Goal: Information Seeking & Learning: Learn about a topic

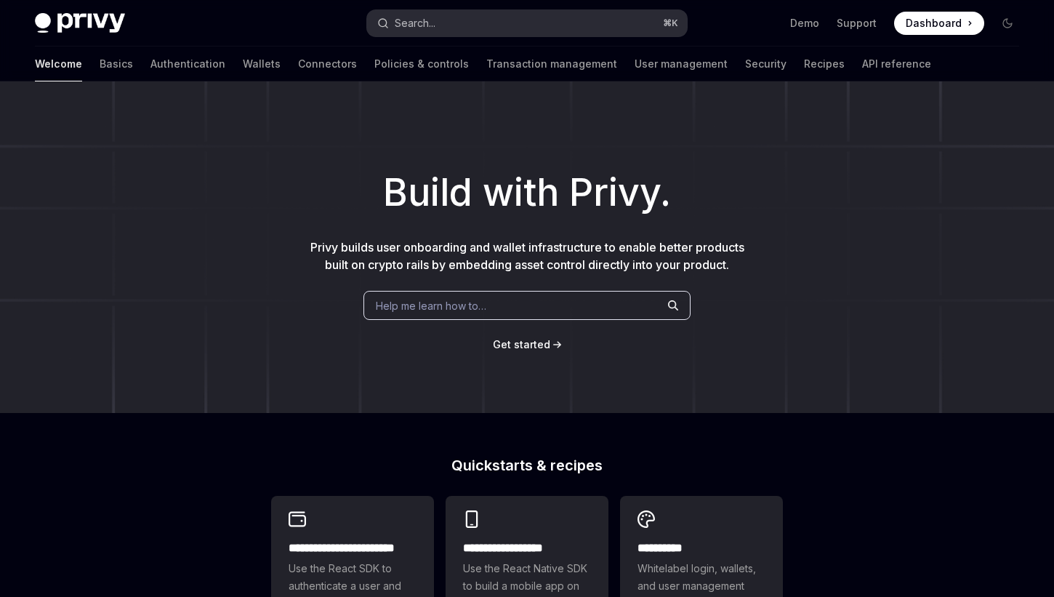
click at [558, 19] on button "Search... ⌘ K" at bounding box center [527, 23] width 321 height 26
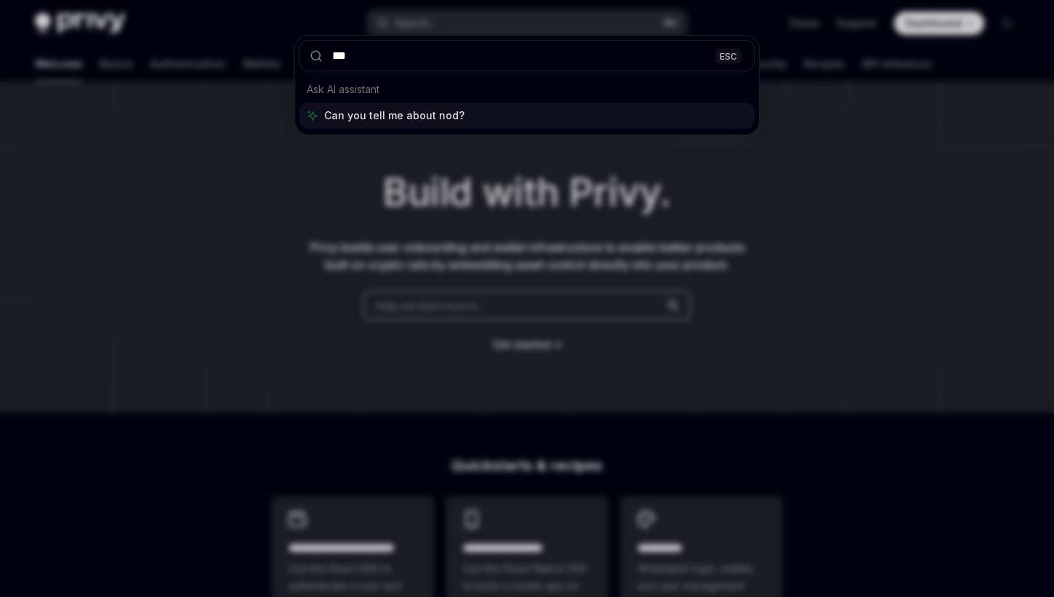
type input "****"
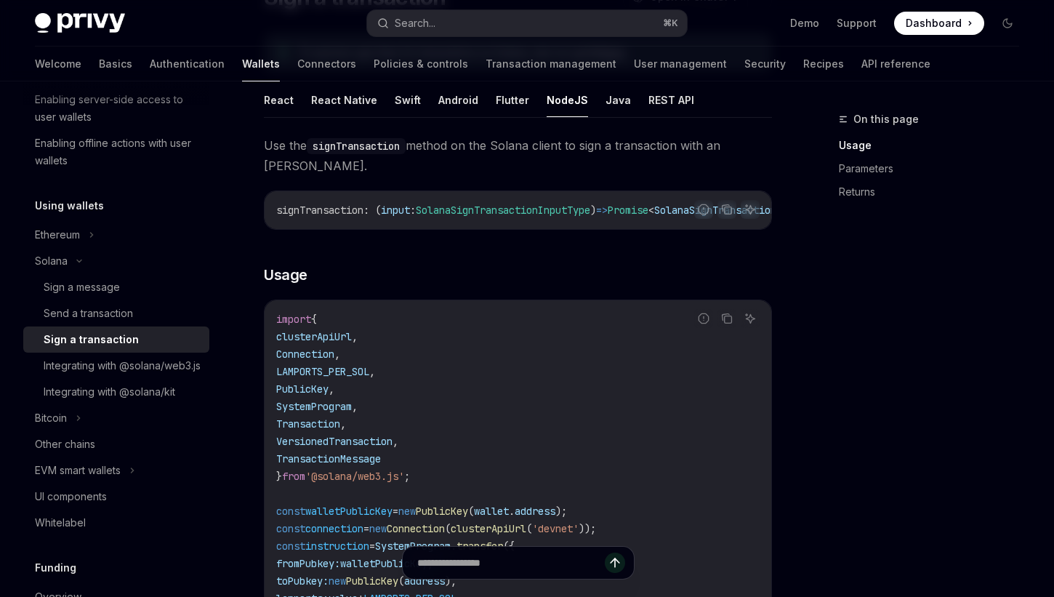
scroll to position [137, 0]
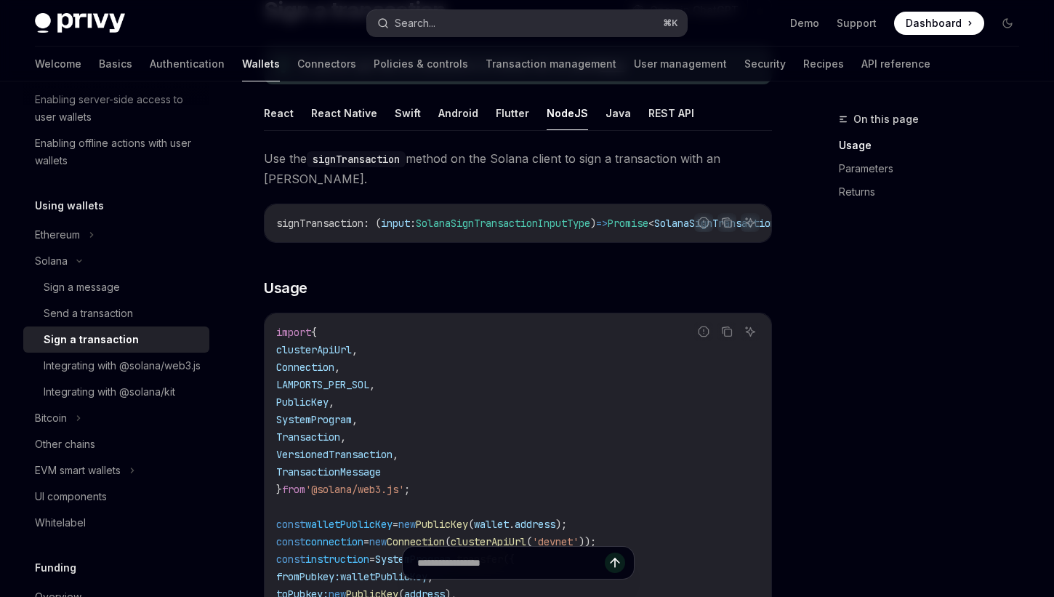
click at [665, 25] on span "⌘ K" at bounding box center [670, 23] width 15 height 12
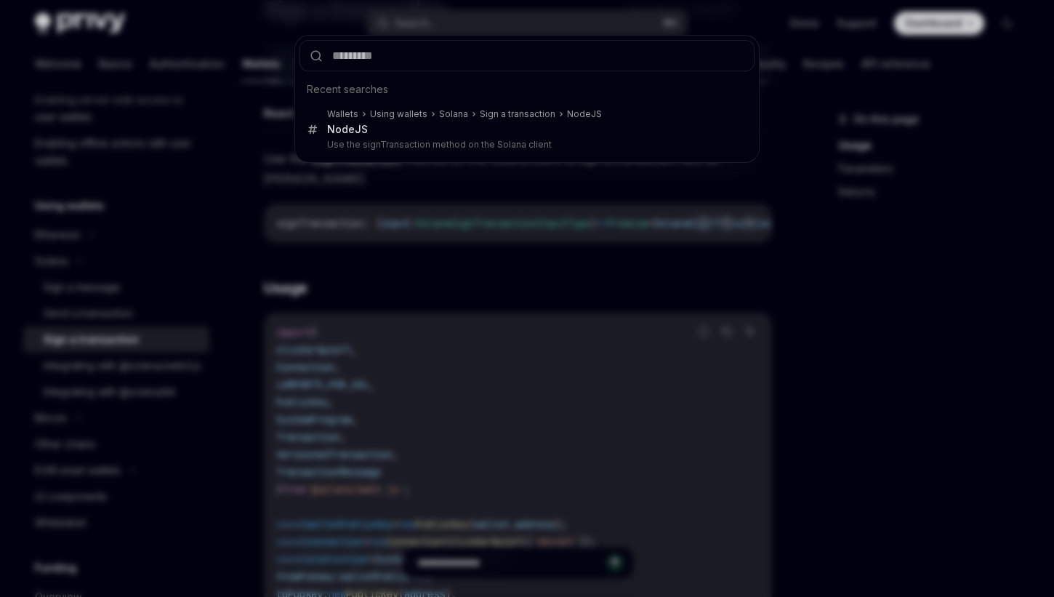
click at [843, 209] on div "Recent searches Wallets Using wallets Solana Sign a transaction Node JS Node JS…" at bounding box center [527, 298] width 1054 height 597
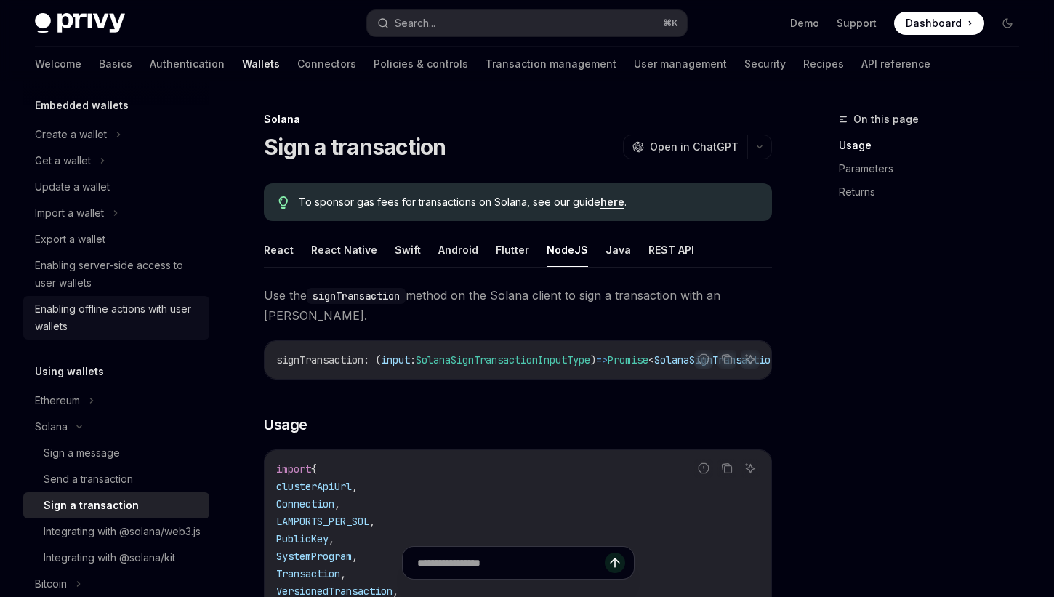
scroll to position [0, 0]
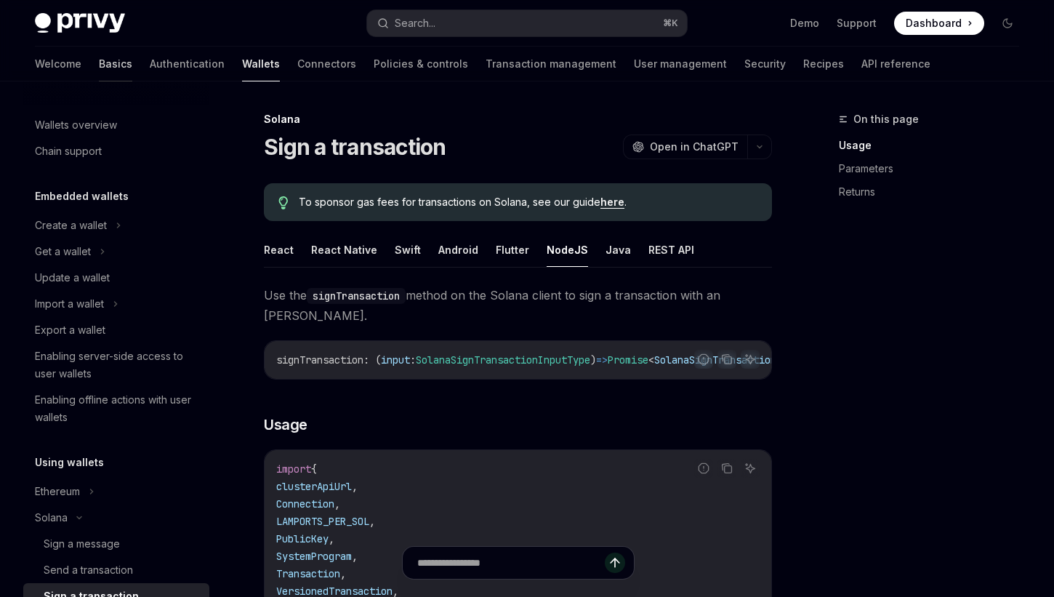
click at [99, 70] on link "Basics" at bounding box center [115, 64] width 33 height 35
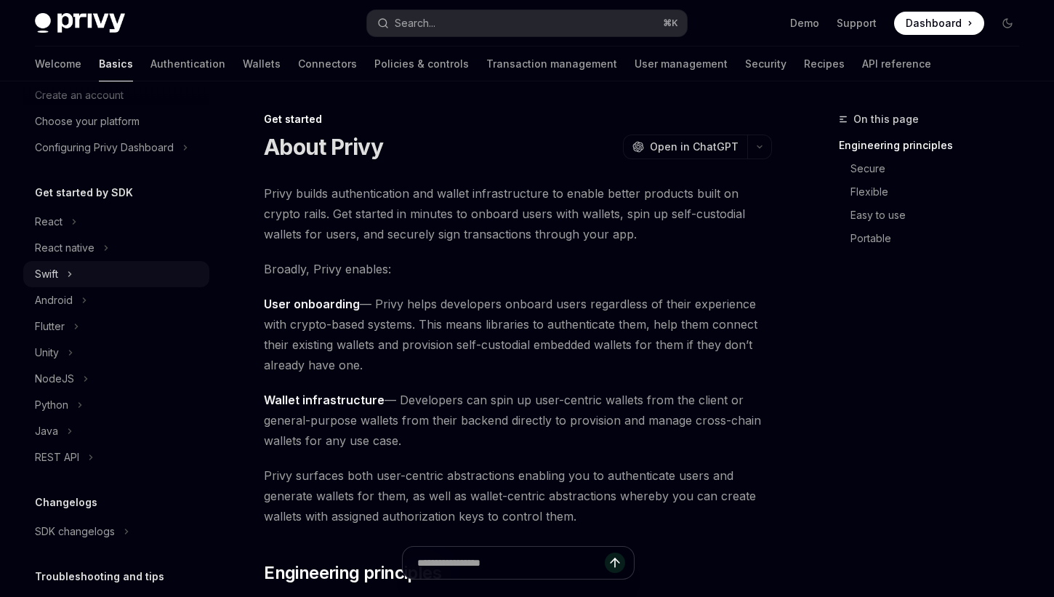
scroll to position [79, 0]
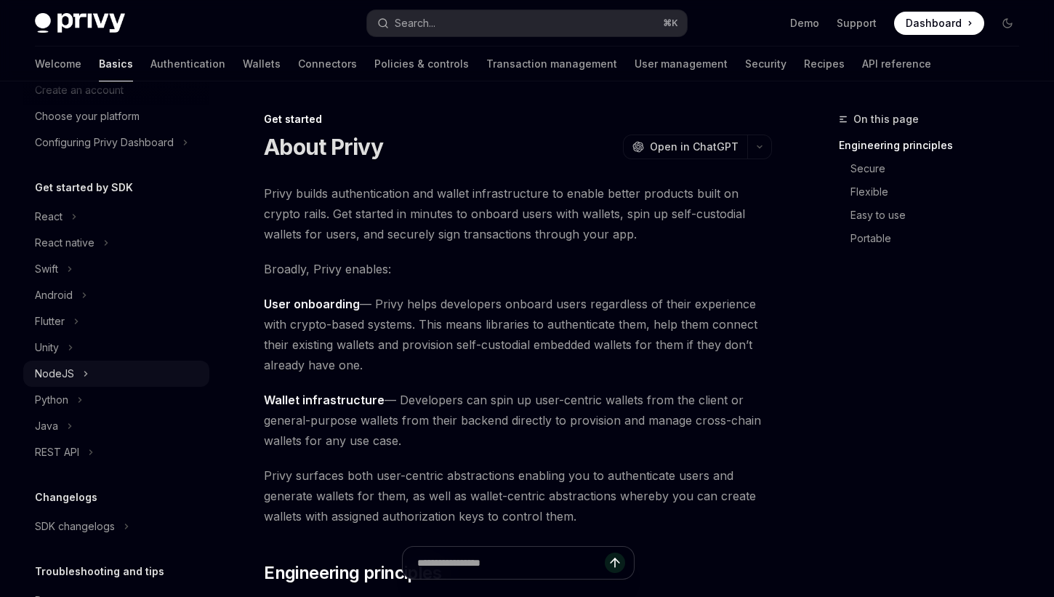
click at [63, 372] on div "NodeJS" at bounding box center [54, 373] width 39 height 17
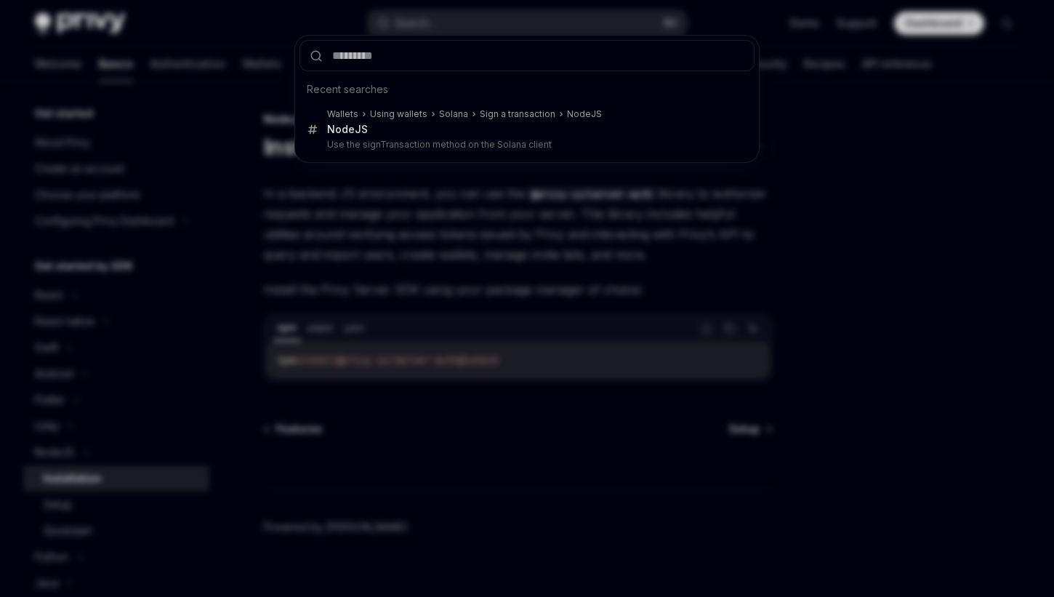
click at [629, 219] on div "Recent searches Wallets Using wallets Solana Sign a transaction Node JS Node JS…" at bounding box center [527, 298] width 1054 height 597
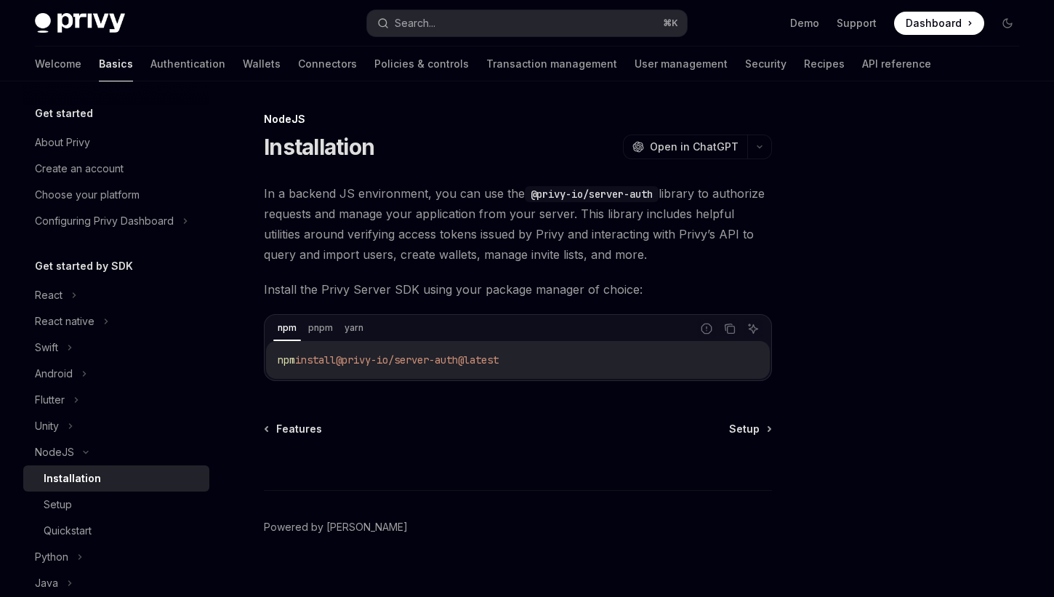
click at [113, 25] on img at bounding box center [80, 23] width 90 height 20
type textarea "*"
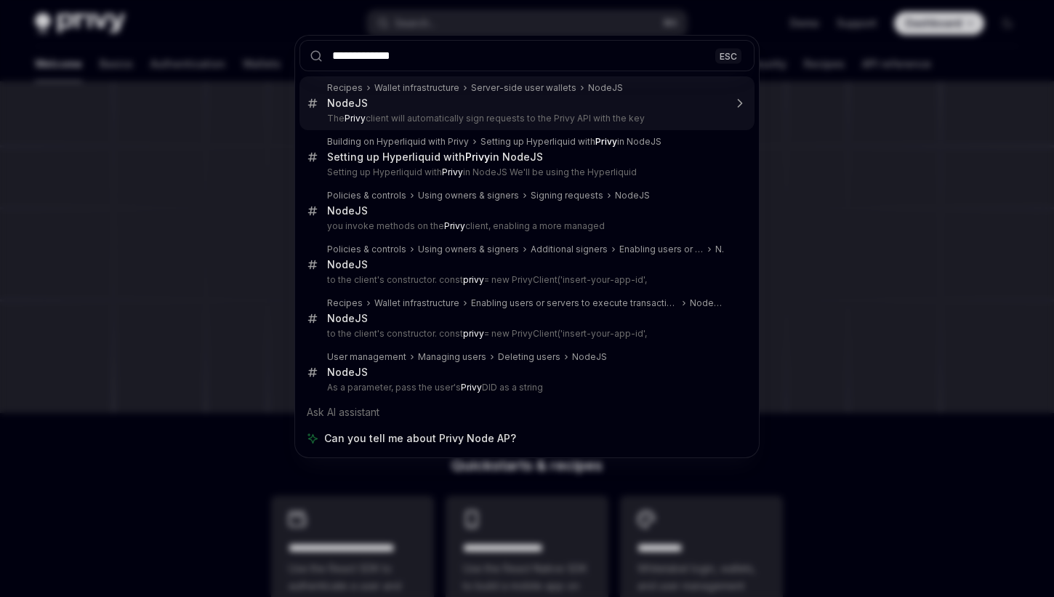
type input "**********"
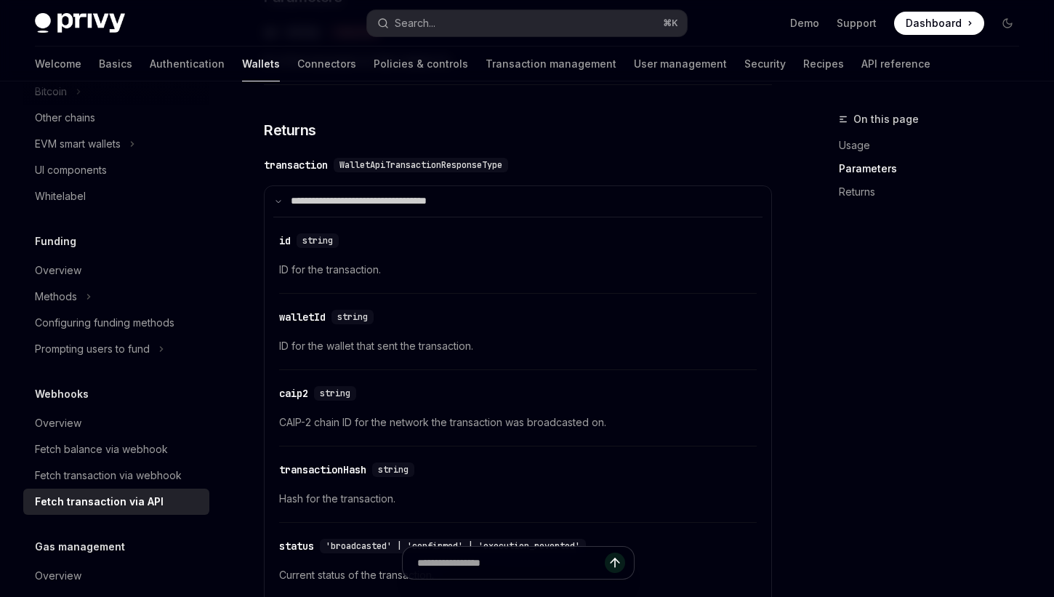
scroll to position [436, 0]
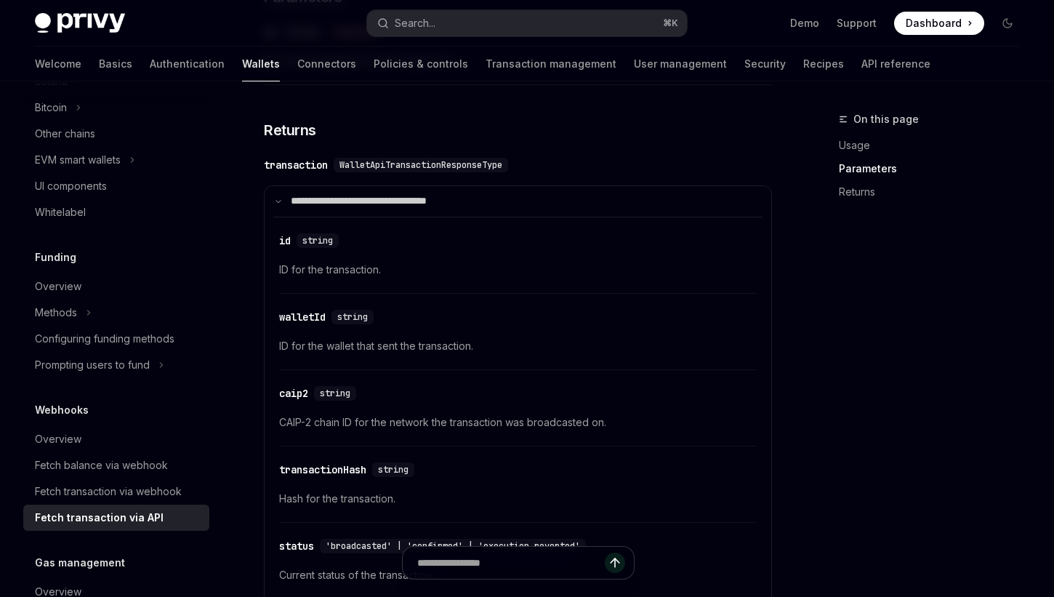
click at [64, 22] on img at bounding box center [80, 23] width 90 height 20
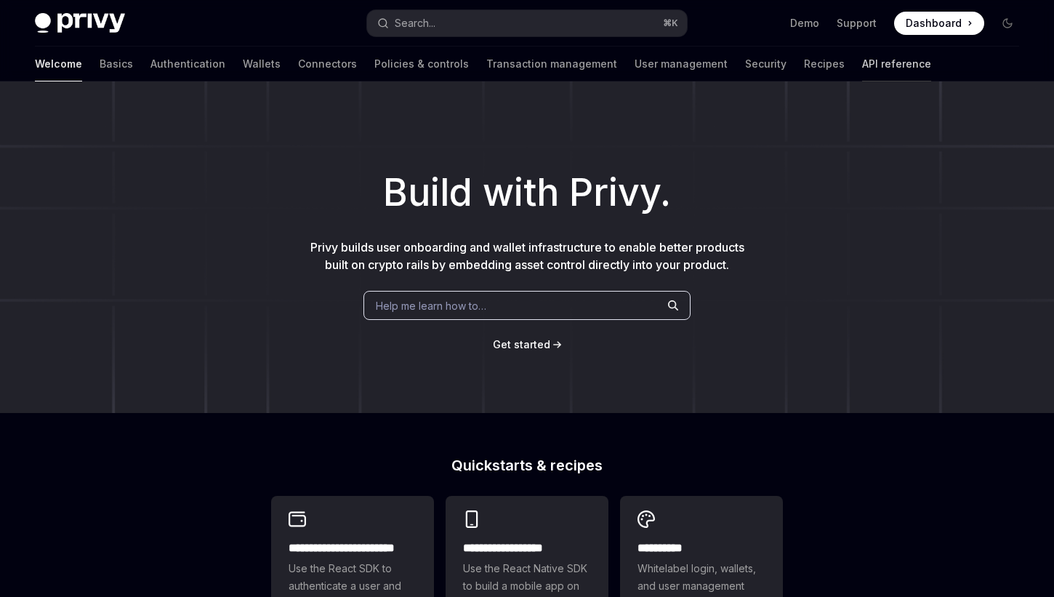
click at [862, 69] on link "API reference" at bounding box center [896, 64] width 69 height 35
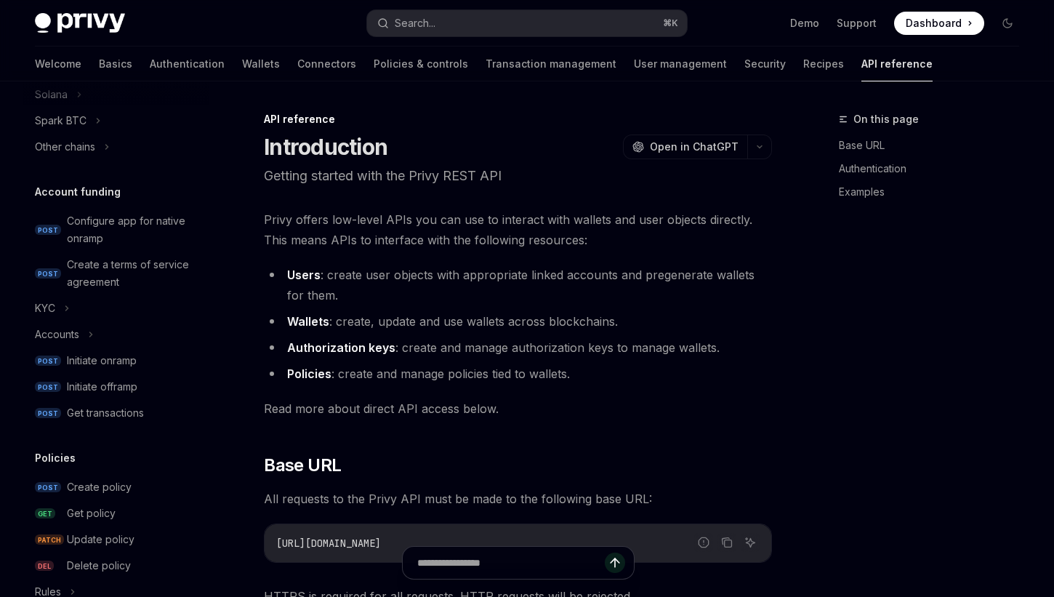
type textarea "*"
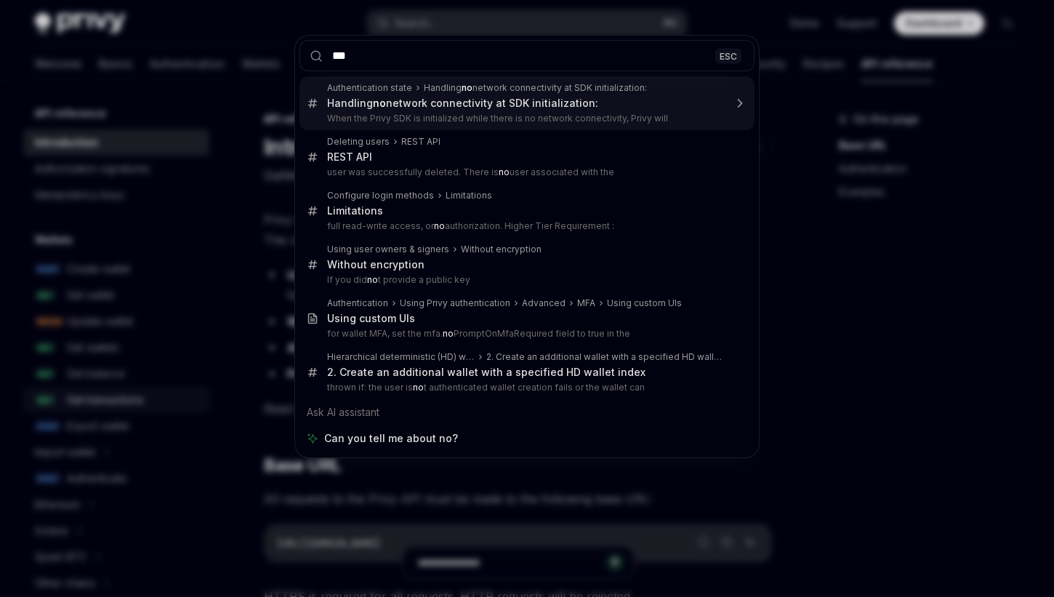
type input "****"
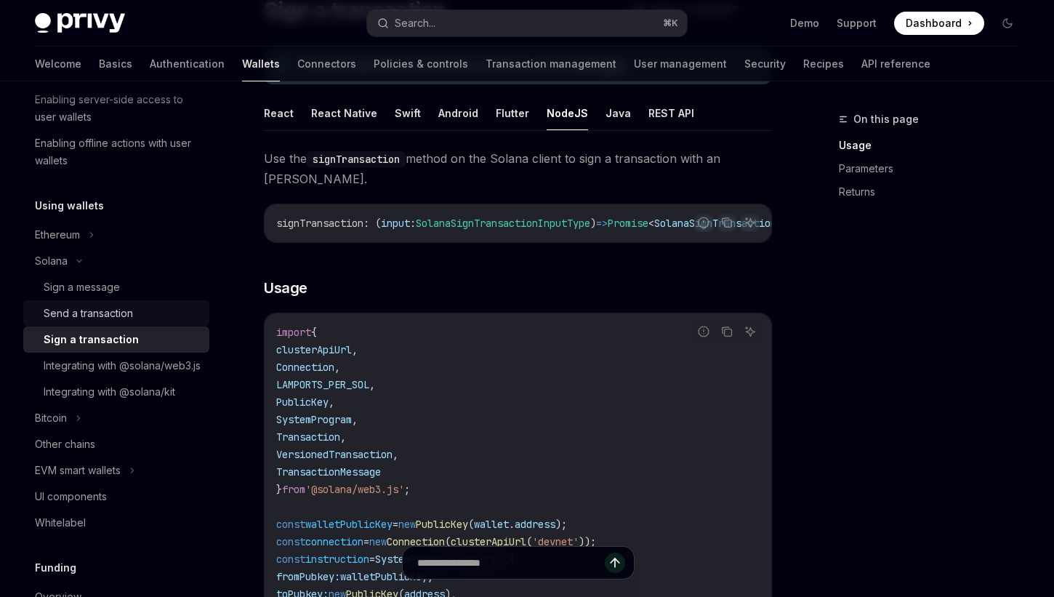
scroll to position [212, 0]
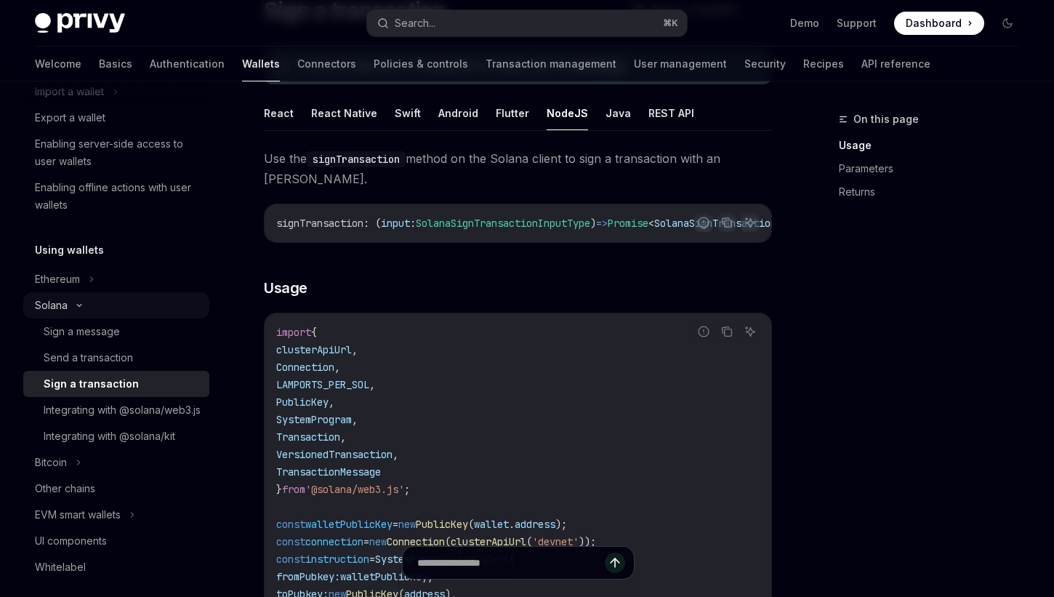
click at [84, 304] on icon at bounding box center [79, 305] width 17 height 6
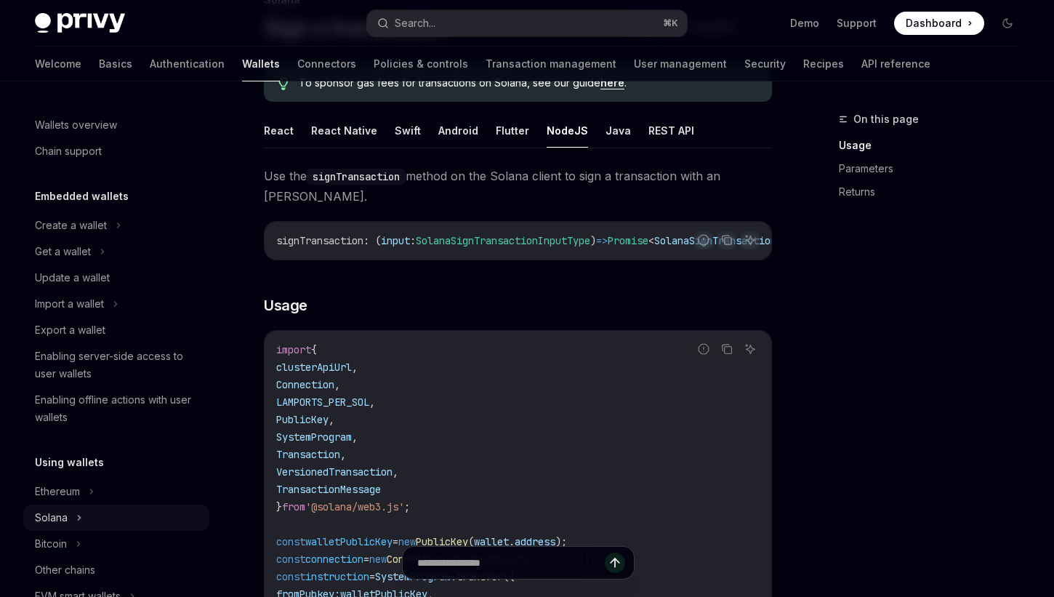
scroll to position [118, 0]
click at [99, 56] on link "Basics" at bounding box center [115, 64] width 33 height 35
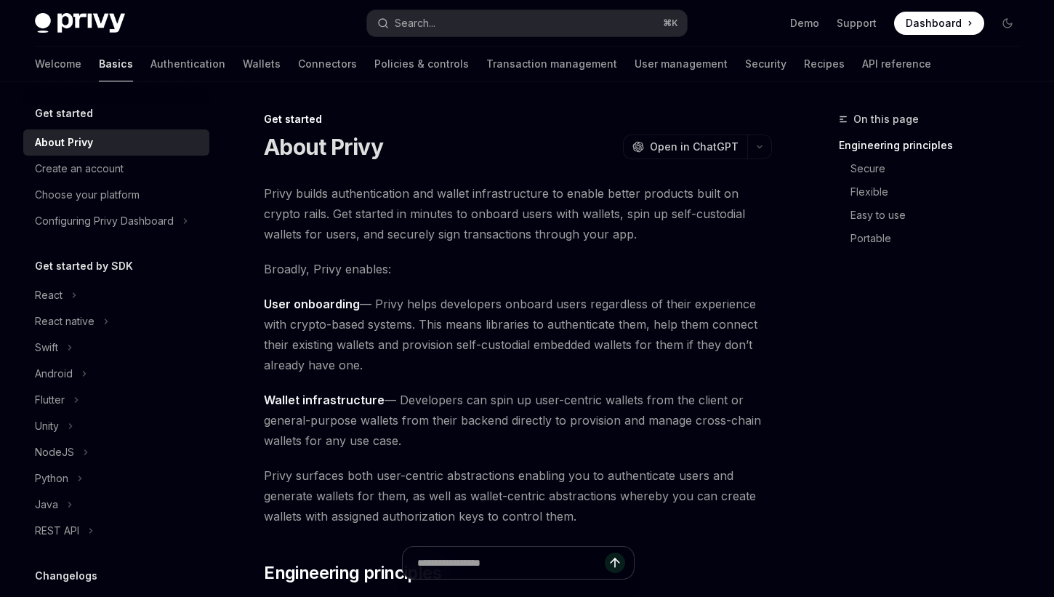
click at [99, 56] on link "Basics" at bounding box center [116, 64] width 34 height 35
click at [56, 459] on div "NodeJS" at bounding box center [54, 451] width 39 height 17
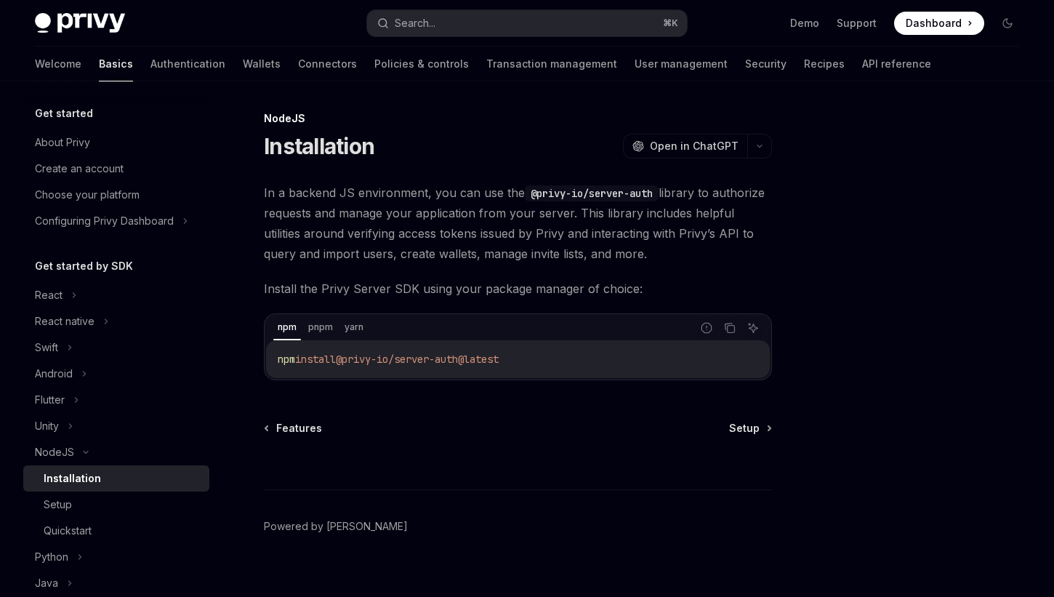
scroll to position [12, 0]
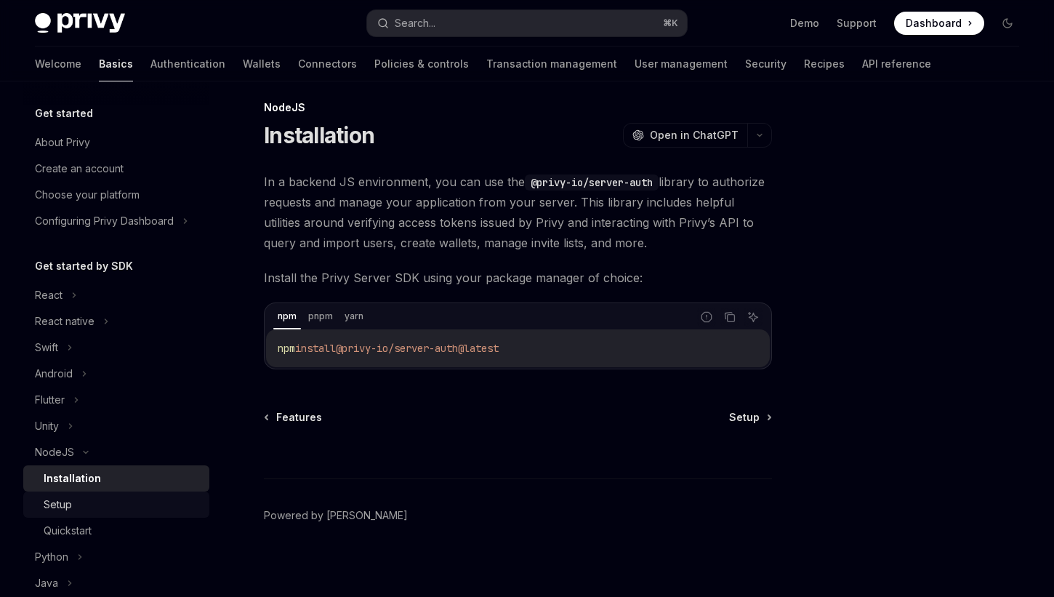
click at [81, 499] on div "Setup" at bounding box center [122, 504] width 157 height 17
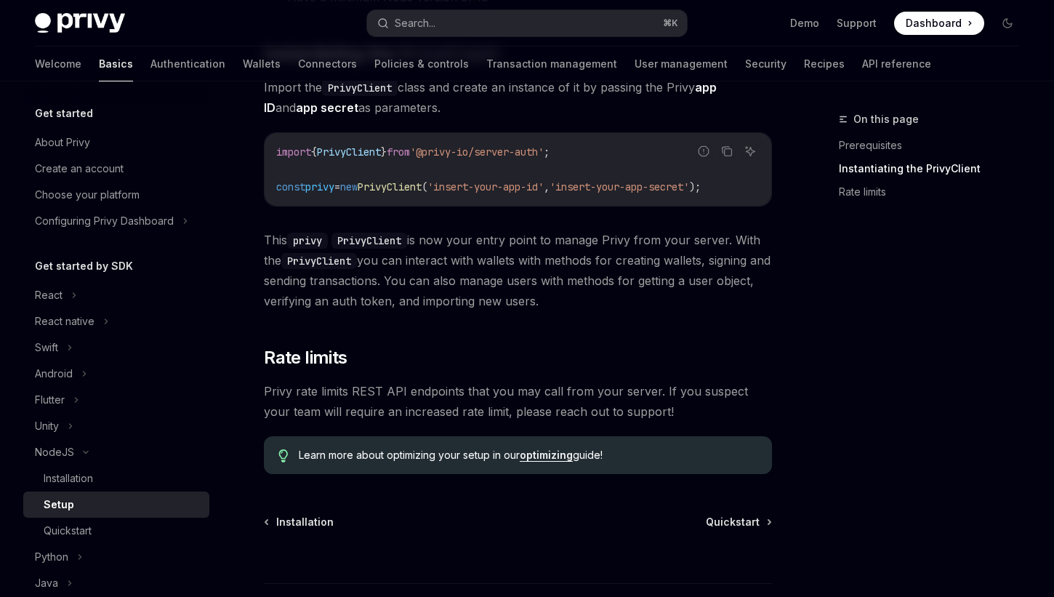
scroll to position [290, 0]
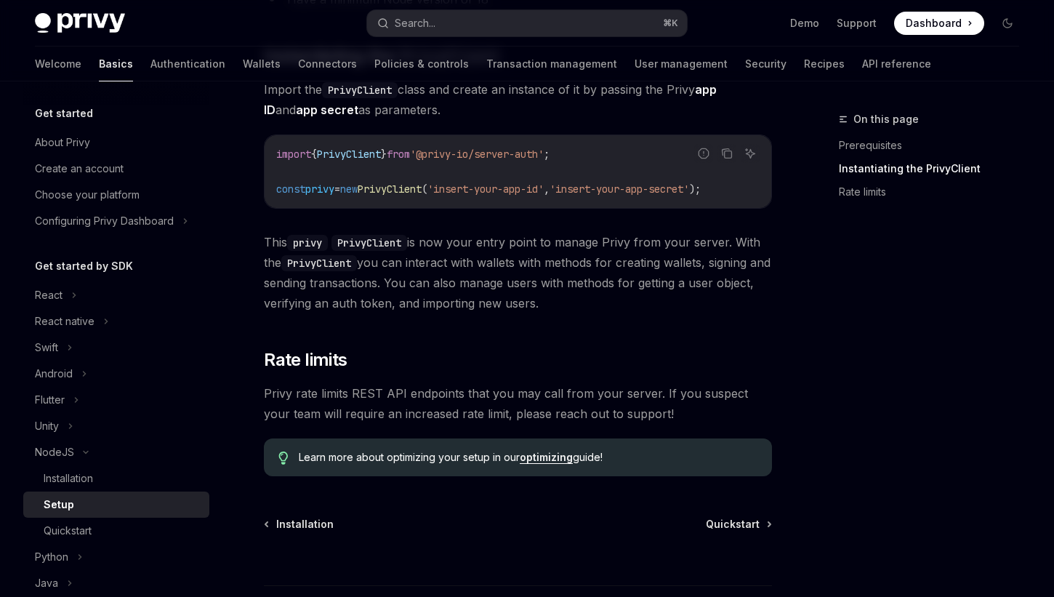
click at [728, 539] on div at bounding box center [518, 558] width 508 height 54
click at [731, 531] on span "Quickstart" at bounding box center [733, 524] width 54 height 15
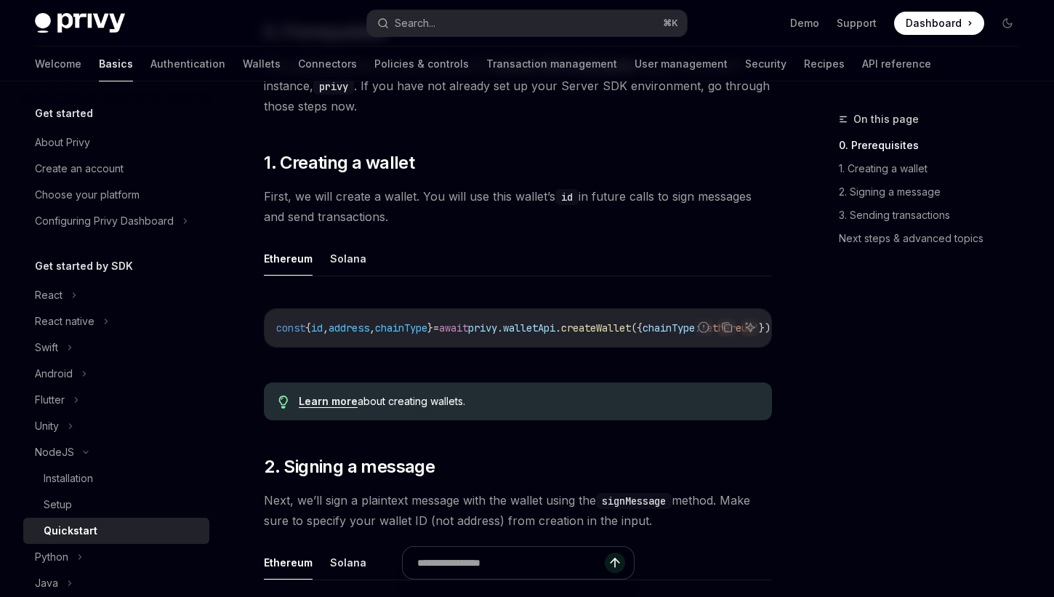
scroll to position [206, 0]
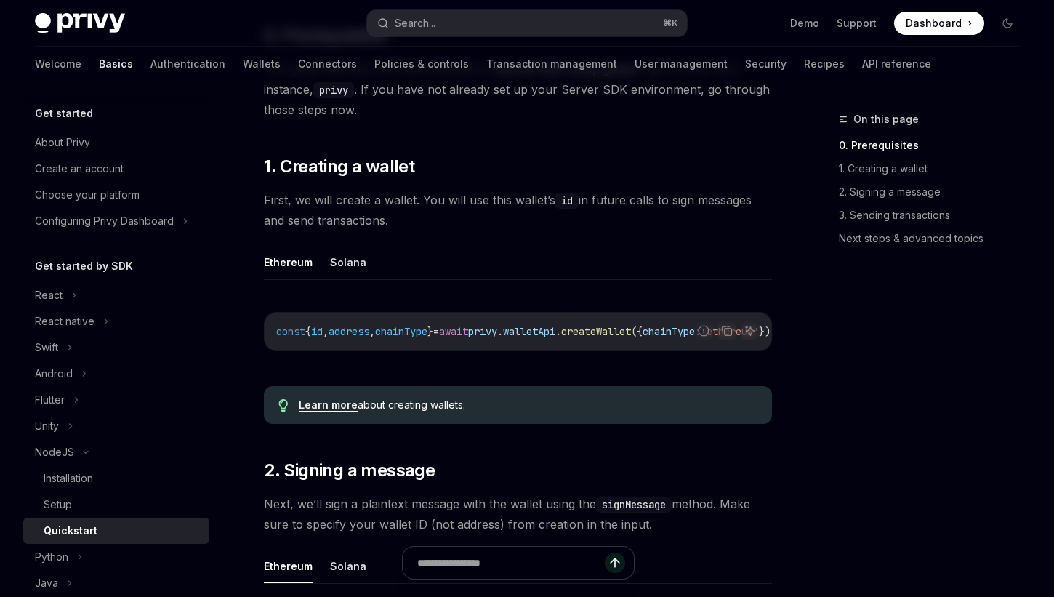
click at [343, 259] on button "Solana" at bounding box center [348, 262] width 36 height 34
type textarea "*"
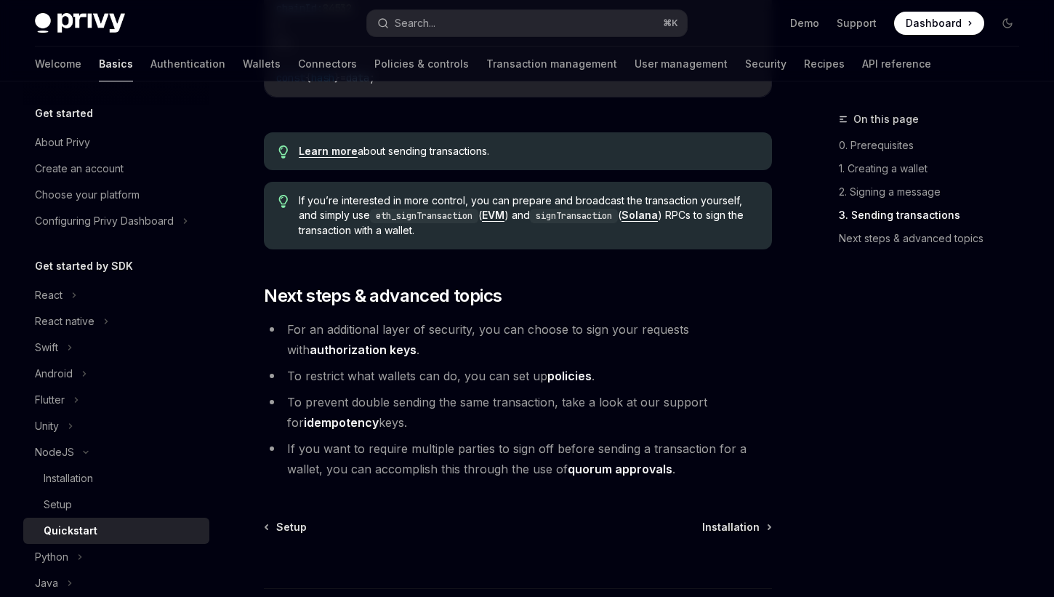
scroll to position [1594, 0]
